Goal: Task Accomplishment & Management: Use online tool/utility

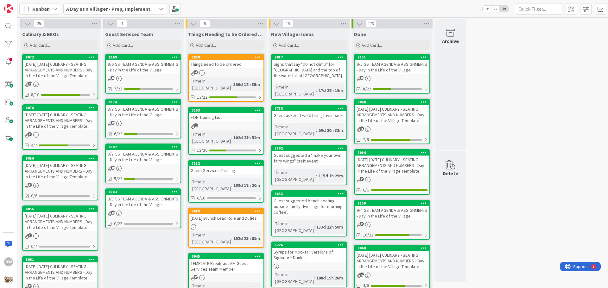
scroll to position [62, 0]
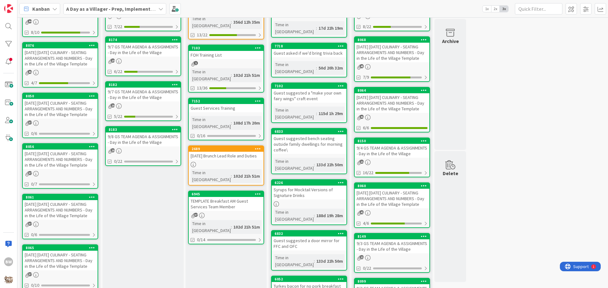
click at [53, 99] on div "8050" at bounding box center [60, 96] width 75 height 6
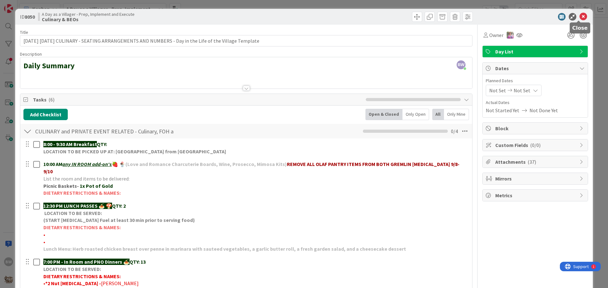
click at [579, 16] on icon at bounding box center [583, 17] width 8 height 8
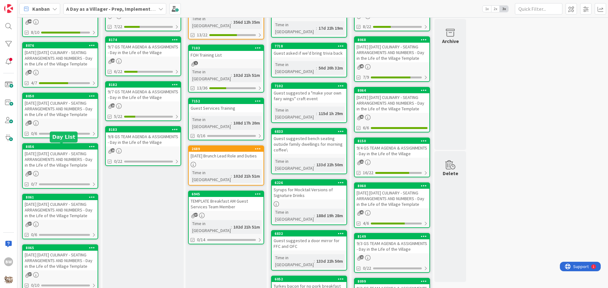
click at [60, 145] on div "8056" at bounding box center [62, 147] width 72 height 4
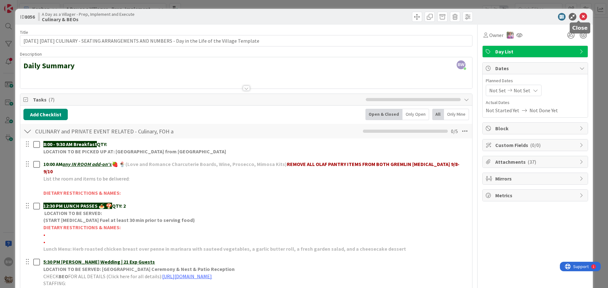
click at [579, 16] on icon at bounding box center [583, 17] width 8 height 8
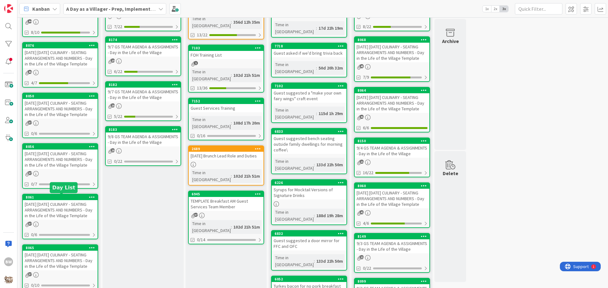
click at [59, 198] on div "8061" at bounding box center [62, 197] width 72 height 4
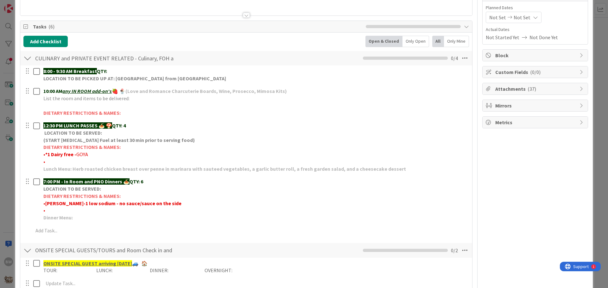
scroll to position [63, 0]
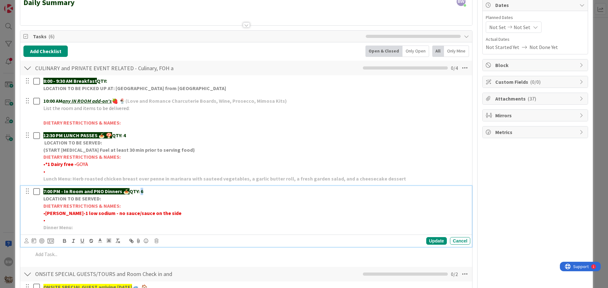
click at [142, 191] on strong "QTY: 6" at bounding box center [136, 191] width 14 height 6
click at [429, 241] on div "Update" at bounding box center [436, 241] width 21 height 8
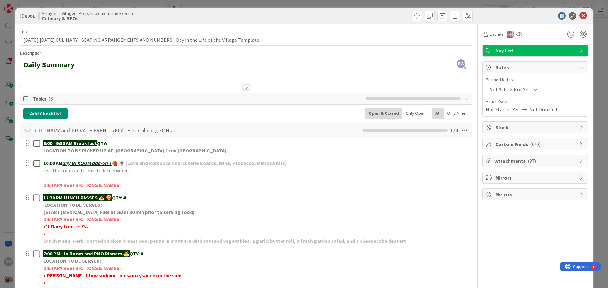
scroll to position [0, 0]
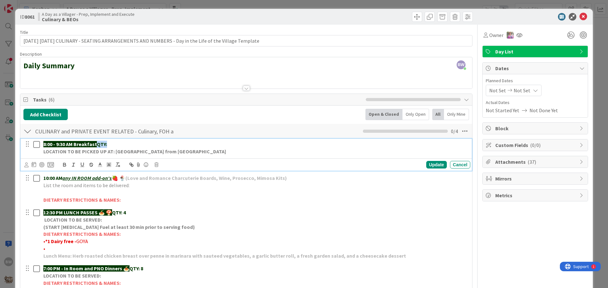
drag, startPoint x: 99, startPoint y: 144, endPoint x: 107, endPoint y: 143, distance: 7.9
click at [107, 143] on strong "QTY:" at bounding box center [102, 144] width 10 height 6
copy strong "QTY:"
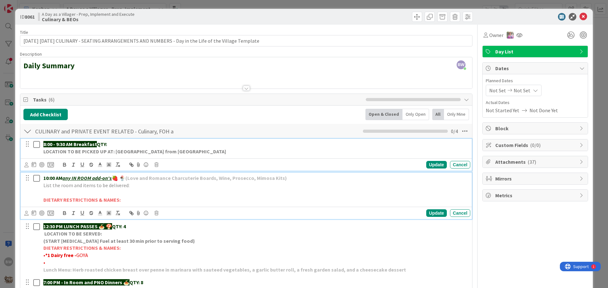
click at [289, 180] on p "10:00 AM any IN ROOM add-on's 🍓 🍨 (Love and Romance Charcuterie Boards, Wine, P…" at bounding box center [255, 178] width 424 height 7
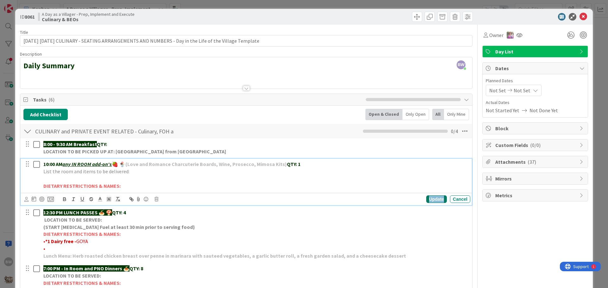
click at [432, 202] on div "Update" at bounding box center [436, 200] width 21 height 8
click at [135, 168] on p "10:00 AM any IN ROOM add-on's 🍓 🍨 (Love and Romance Charcuterie Boards, Wine, P…" at bounding box center [255, 164] width 424 height 7
click at [131, 176] on p at bounding box center [255, 178] width 424 height 7
click at [129, 172] on p "List the room and items to be delivered:" at bounding box center [255, 171] width 424 height 7
click at [259, 170] on p "List the room and items to be delivered: L&R CHOC CHARCUTERIE BOARD & BUCKET OF…" at bounding box center [255, 171] width 424 height 7
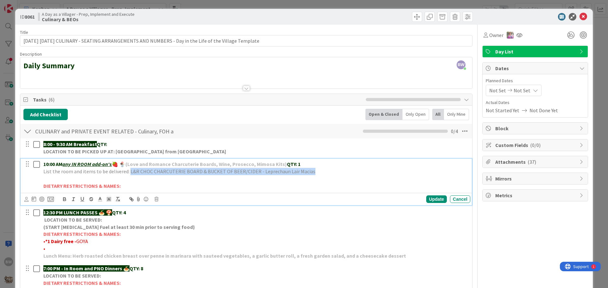
drag, startPoint x: 311, startPoint y: 174, endPoint x: 128, endPoint y: 174, distance: 182.6
click at [128, 174] on p "List the room and items to be delivered: L&R CHOC CHARCUTERIE BOARD & BUCKET OF…" at bounding box center [255, 171] width 424 height 7
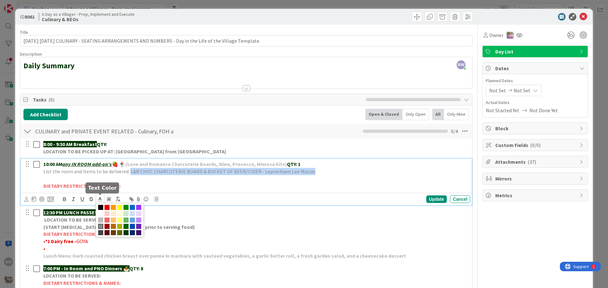
click at [100, 198] on polyline at bounding box center [100, 198] width 2 height 3
click at [124, 233] on span at bounding box center [125, 232] width 5 height 5
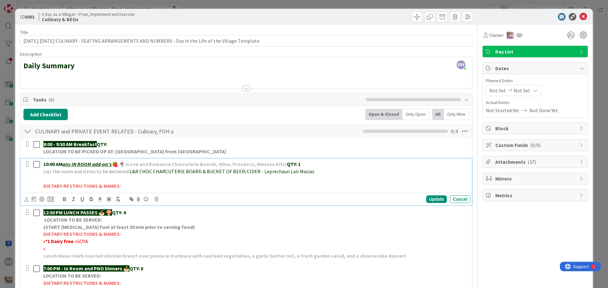
click at [264, 179] on p at bounding box center [255, 178] width 424 height 7
drag, startPoint x: 253, startPoint y: 172, endPoint x: 128, endPoint y: 172, distance: 125.0
click at [129, 172] on span "L&R CHOC CHARCUTERIE BOARD & BUCKET OF BEER/CIDER - Leprechaun Lair Macias" at bounding box center [221, 171] width 185 height 6
click at [63, 199] on icon "button" at bounding box center [64, 200] width 3 height 2
click at [197, 178] on p at bounding box center [255, 178] width 424 height 7
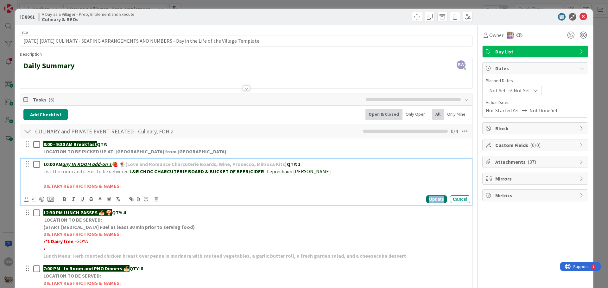
click at [432, 199] on div "Update" at bounding box center [436, 200] width 21 height 8
drag, startPoint x: 259, startPoint y: 172, endPoint x: 206, endPoint y: 173, distance: 52.2
click at [206, 173] on p "List the room and items to be delivered: L&R CHOC CHARCUTERIE BOARD & BUCKET OF…" at bounding box center [255, 171] width 424 height 7
click at [427, 198] on div "Update" at bounding box center [436, 200] width 21 height 8
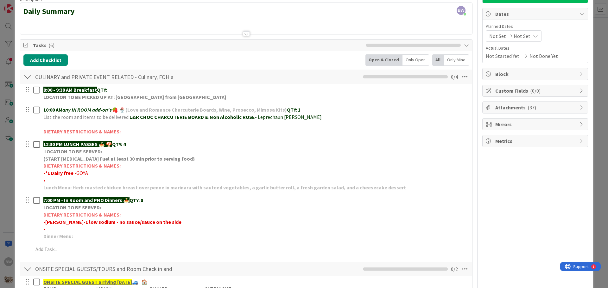
scroll to position [95, 0]
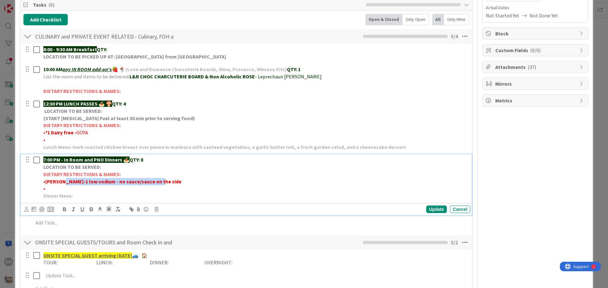
drag, startPoint x: 63, startPoint y: 183, endPoint x: 154, endPoint y: 184, distance: 91.8
click at [154, 184] on p "•[PERSON_NAME]-1 low sodium - no sauce/sauce on the side" at bounding box center [255, 181] width 424 height 7
click at [63, 181] on strong "•[PERSON_NAME]-*1 Low sodium & no sauce or sauce on the side" at bounding box center [117, 181] width 148 height 6
click at [151, 180] on p "•*1 Low sodium & no sauce or sauce on the side" at bounding box center [255, 181] width 424 height 7
drag, startPoint x: 171, startPoint y: 181, endPoint x: 151, endPoint y: 181, distance: 19.3
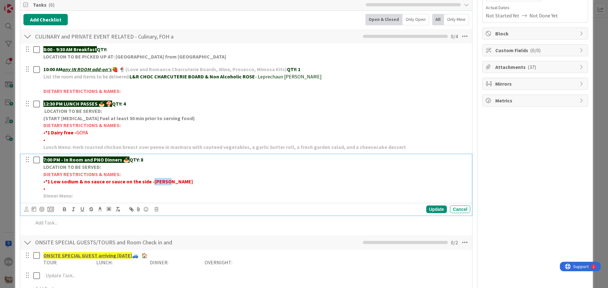
click at [151, 181] on p "•*1 Low sodium & no sauce or sauce on the side -[PERSON_NAME]" at bounding box center [255, 181] width 424 height 7
click at [65, 208] on icon "button" at bounding box center [64, 209] width 2 height 2
click at [211, 183] on p "•*1 Low sodium & no sauce or sauce on the side - [PERSON_NAME]" at bounding box center [255, 181] width 424 height 7
click at [426, 210] on div "Update" at bounding box center [436, 210] width 21 height 8
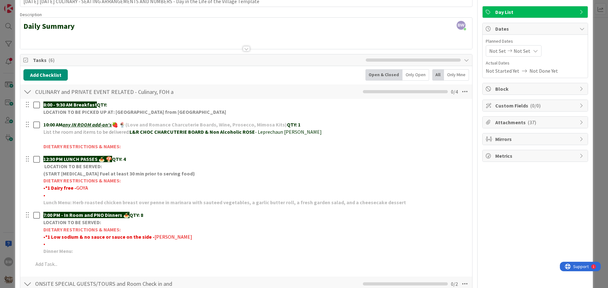
scroll to position [0, 0]
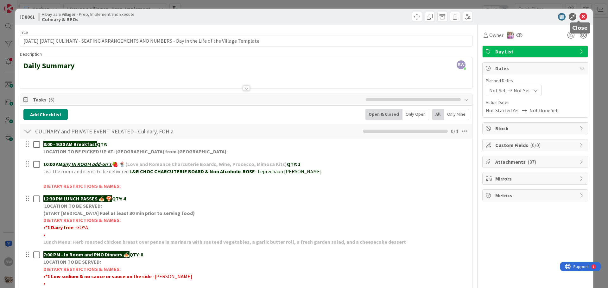
click at [579, 15] on icon at bounding box center [583, 17] width 8 height 8
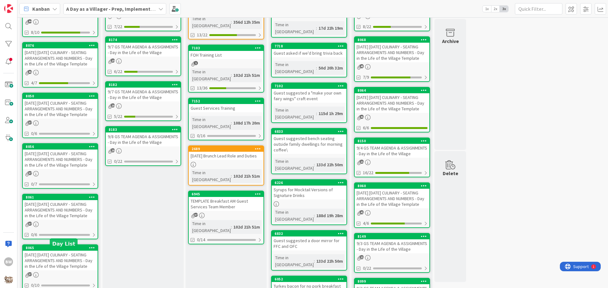
click at [52, 250] on div "8065" at bounding box center [62, 248] width 72 height 4
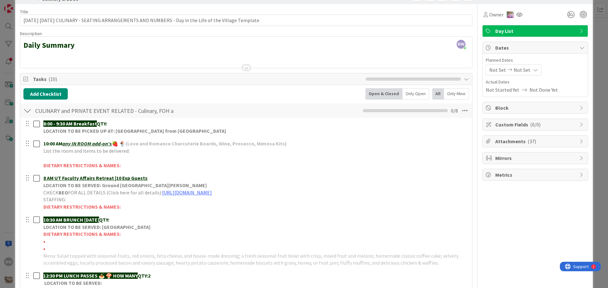
scroll to position [32, 0]
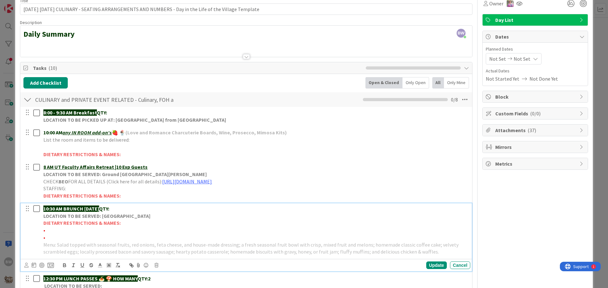
click at [96, 216] on strong "LOCATION TO BE SERVED: [GEOGRAPHIC_DATA]" at bounding box center [96, 216] width 107 height 6
click at [155, 265] on icon at bounding box center [156, 265] width 4 height 4
click at [166, 251] on div "Delete" at bounding box center [172, 253] width 23 height 11
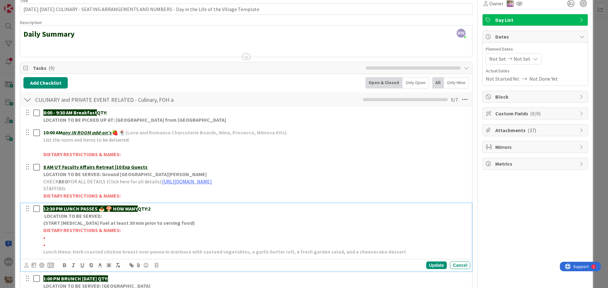
drag, startPoint x: 115, startPoint y: 208, endPoint x: 141, endPoint y: 207, distance: 26.0
click at [141, 207] on p "12:30 PM LUNCH PASSES 🍝 🍄 HOW MANY QTY:2" at bounding box center [255, 208] width 424 height 7
click at [432, 264] on div "Update" at bounding box center [436, 266] width 21 height 8
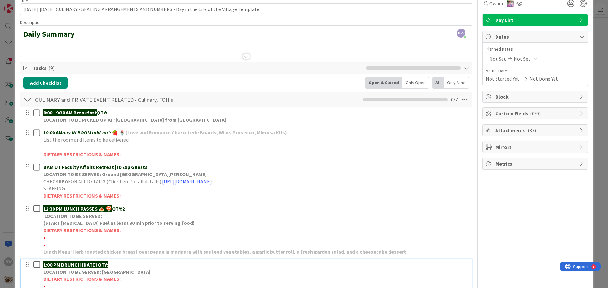
click at [84, 272] on strong "LOCATION TO BE SERVED: [GEOGRAPHIC_DATA]" at bounding box center [96, 272] width 107 height 6
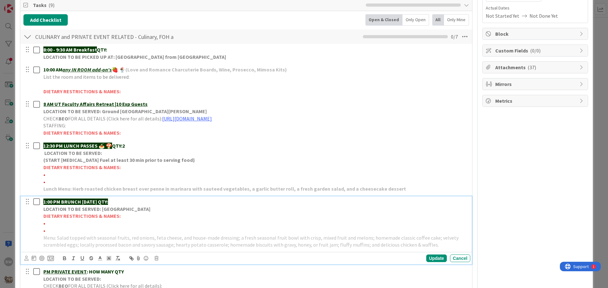
scroll to position [95, 0]
click at [157, 258] on icon at bounding box center [156, 258] width 4 height 4
click at [173, 245] on div "Delete" at bounding box center [172, 246] width 23 height 11
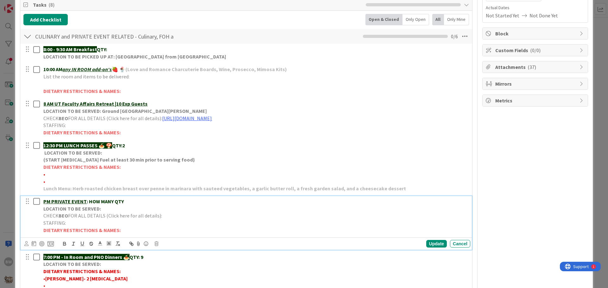
click at [75, 209] on strong "LOCATION TO BE SERVED:" at bounding box center [72, 209] width 58 height 6
click at [156, 244] on icon at bounding box center [156, 244] width 4 height 4
click at [170, 270] on div "Delete" at bounding box center [172, 270] width 23 height 11
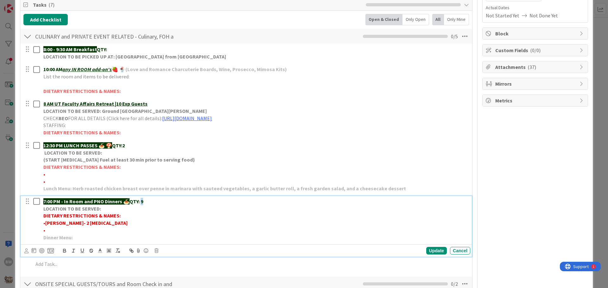
click at [141, 201] on strong "QTY: 9" at bounding box center [136, 201] width 14 height 6
click at [432, 253] on div "Update" at bounding box center [436, 251] width 21 height 8
click at [65, 224] on strong "[PERSON_NAME]- 2 [MEDICAL_DATA]" at bounding box center [86, 223] width 82 height 6
click at [71, 223] on strong "[PERSON_NAME]- *2 [MEDICAL_DATA]" at bounding box center [87, 223] width 84 height 6
click at [100, 222] on strong "[PERSON_NAME]- *2 [MEDICAL_DATA]" at bounding box center [87, 223] width 84 height 6
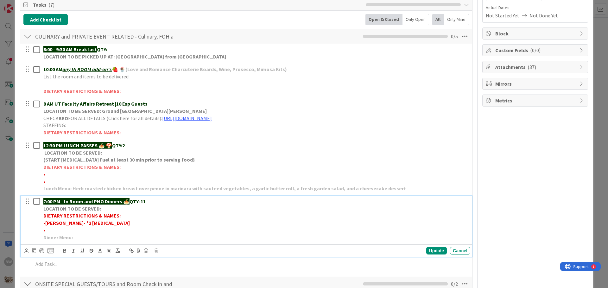
click at [65, 221] on strong "[PERSON_NAME]- *2 [MEDICAL_DATA]" at bounding box center [87, 223] width 84 height 6
click at [99, 225] on p "• *2 [MEDICAL_DATA]" at bounding box center [255, 223] width 424 height 7
drag, startPoint x: 109, startPoint y: 223, endPoint x: 90, endPoint y: 224, distance: 19.0
click at [90, 224] on p "• *2 [MEDICAL_DATA]-[PERSON_NAME]" at bounding box center [255, 223] width 424 height 7
click at [65, 250] on icon "button" at bounding box center [65, 251] width 6 height 6
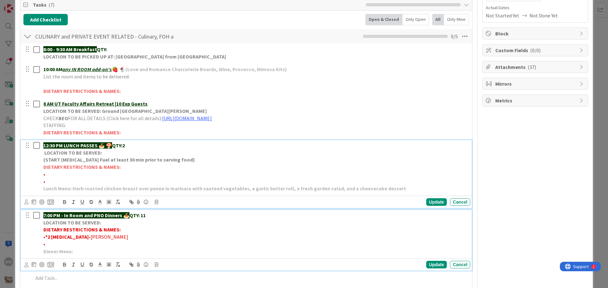
scroll to position [109, 0]
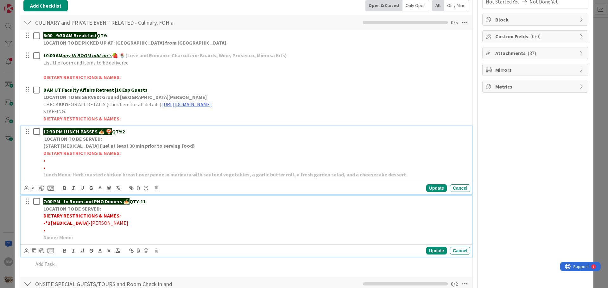
click at [118, 168] on div "12:30 PM LUNCH PASSES 🍝 🍄 QTY:2 LOCATION TO BE SERVED: (START [MEDICAL_DATA] Fu…" at bounding box center [255, 153] width 429 height 54
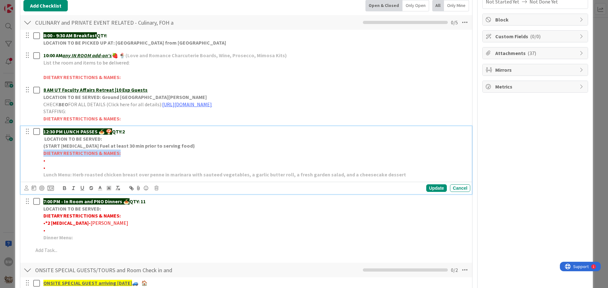
drag, startPoint x: 119, startPoint y: 153, endPoint x: 44, endPoint y: 153, distance: 74.7
click at [44, 153] on p "DIETARY RESTRICTIONS & NAMES:" at bounding box center [255, 153] width 424 height 7
copy strong "DIETARY RESTRICTIONS & NAMES:"
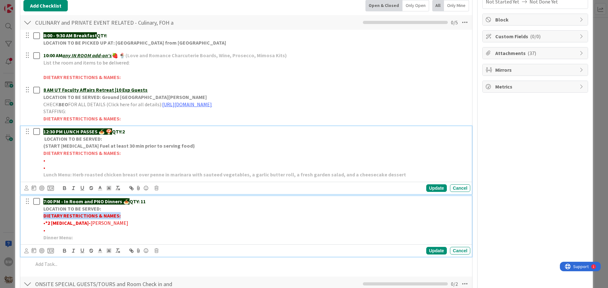
drag, startPoint x: 118, startPoint y: 215, endPoint x: 44, endPoint y: 216, distance: 74.1
click at [44, 216] on strong "DIETARY RESTRICTIONS & NAMES:" at bounding box center [81, 216] width 77 height 6
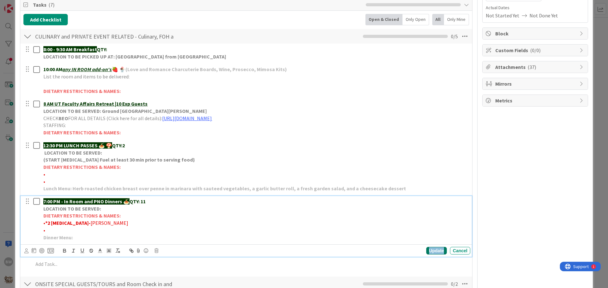
click at [426, 253] on div "Update" at bounding box center [436, 251] width 21 height 8
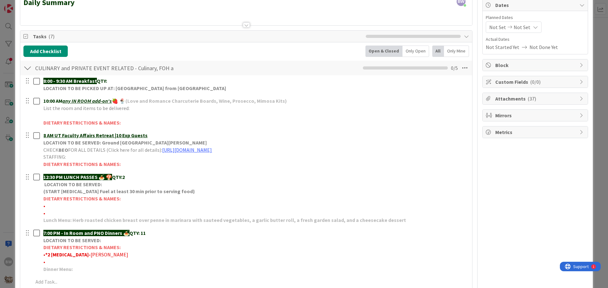
scroll to position [0, 0]
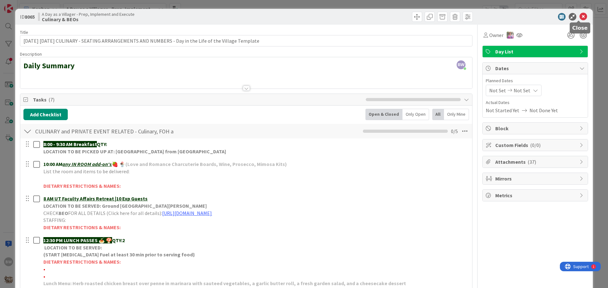
click at [579, 16] on icon at bounding box center [583, 17] width 8 height 8
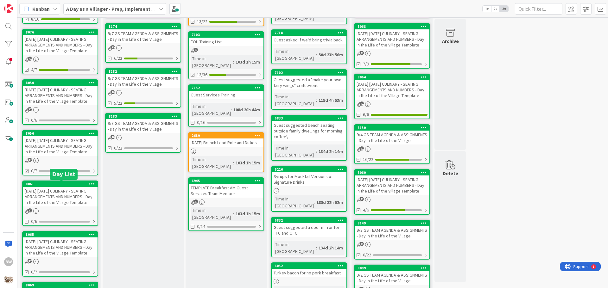
click at [49, 183] on div "8061" at bounding box center [62, 184] width 72 height 4
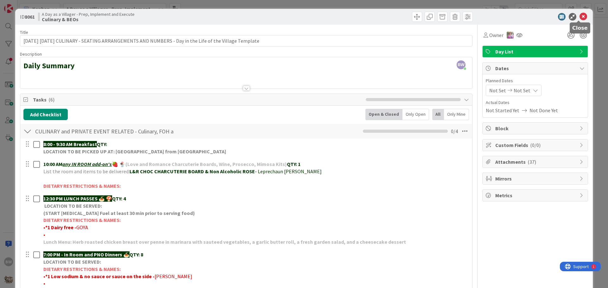
click at [579, 18] on icon at bounding box center [583, 17] width 8 height 8
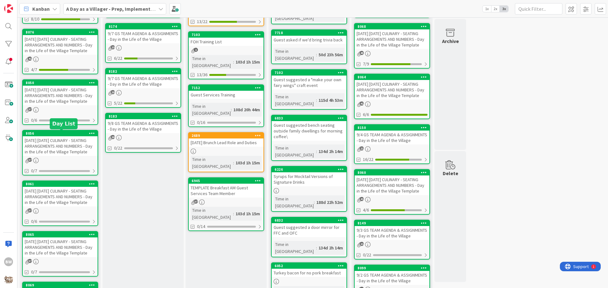
click at [53, 135] on div "8056" at bounding box center [62, 133] width 72 height 4
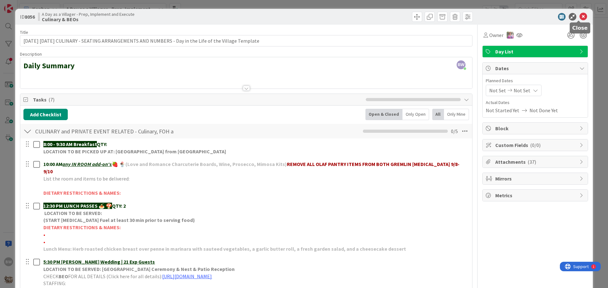
click at [579, 16] on icon at bounding box center [583, 17] width 8 height 8
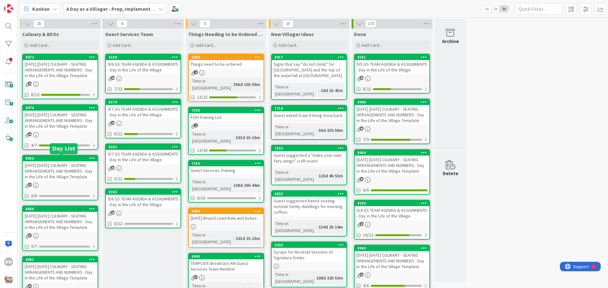
click at [54, 159] on div "8050" at bounding box center [62, 158] width 72 height 4
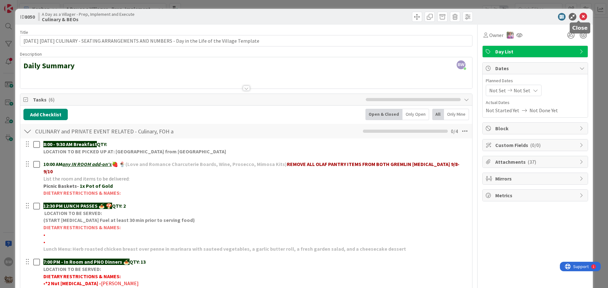
click at [579, 16] on icon at bounding box center [583, 17] width 8 height 8
